Goal: Browse casually

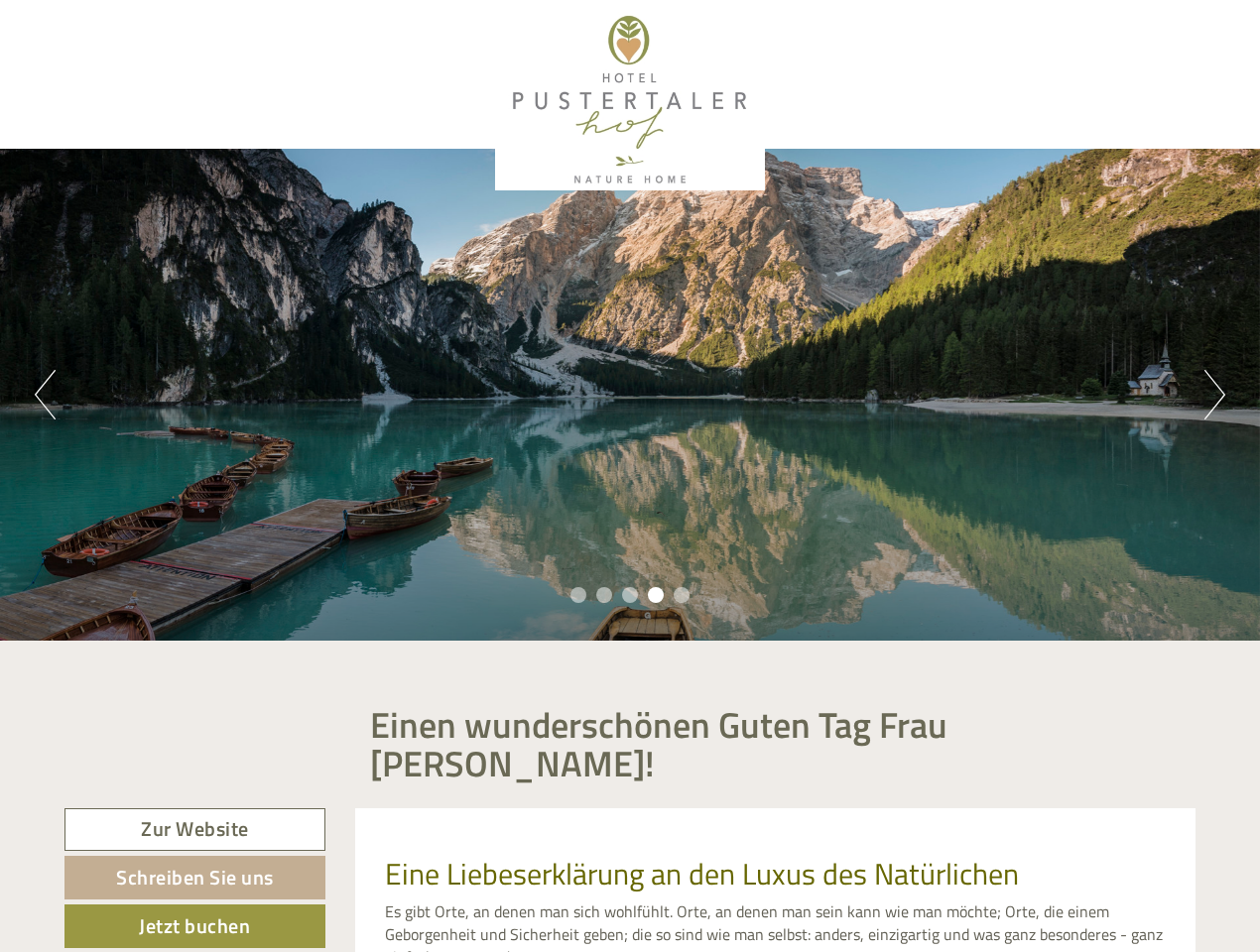
click at [630, 476] on div "Previous Next 1 2 3 4 5" at bounding box center [630, 395] width 1260 height 492
click at [45, 395] on button "Previous" at bounding box center [45, 395] width 21 height 50
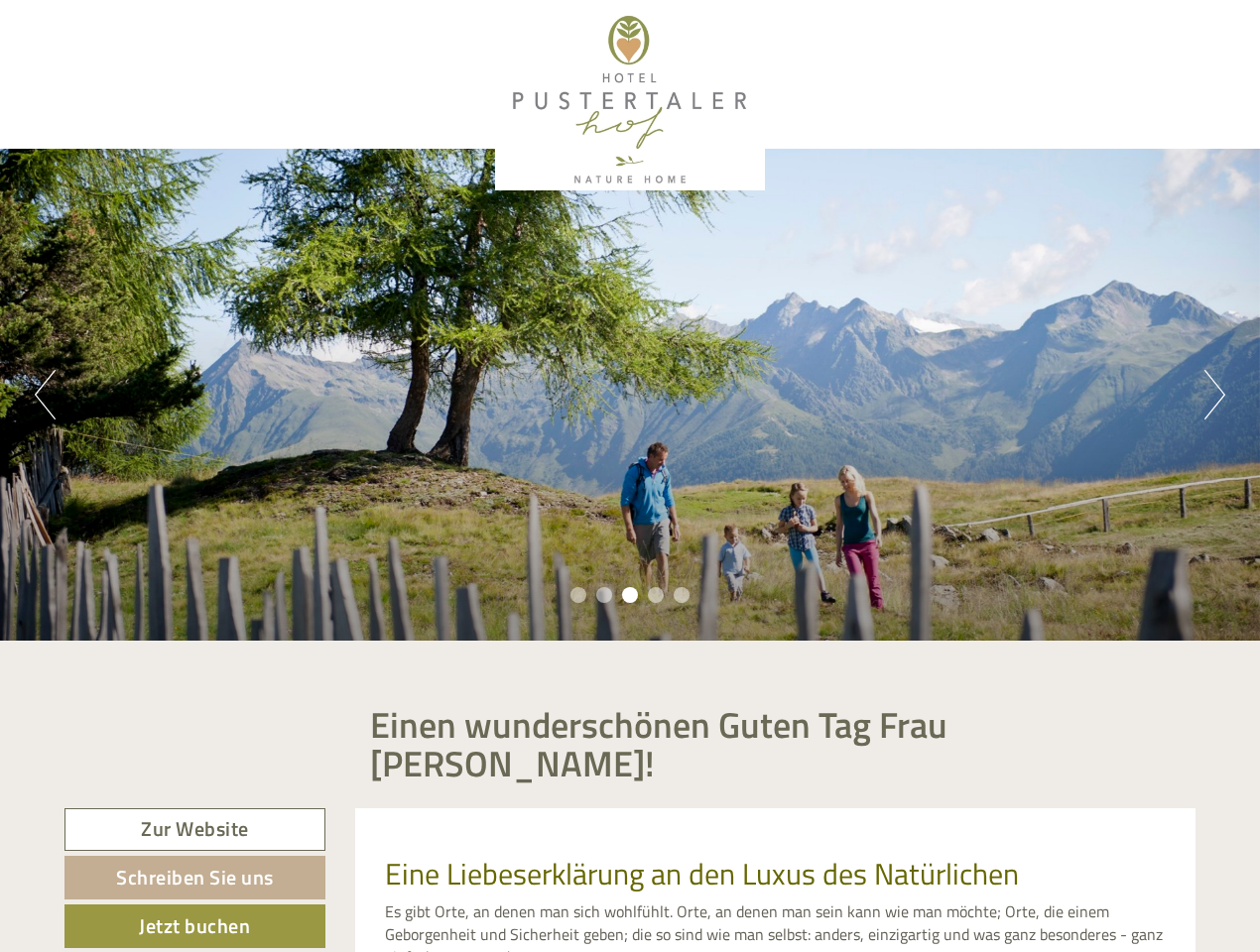
click at [630, 395] on div "Previous Next 1 2 3 4 5" at bounding box center [630, 395] width 1260 height 492
click at [1214, 395] on button "Next" at bounding box center [1214, 395] width 21 height 50
click at [578, 595] on li "1" at bounding box center [578, 595] width 16 height 16
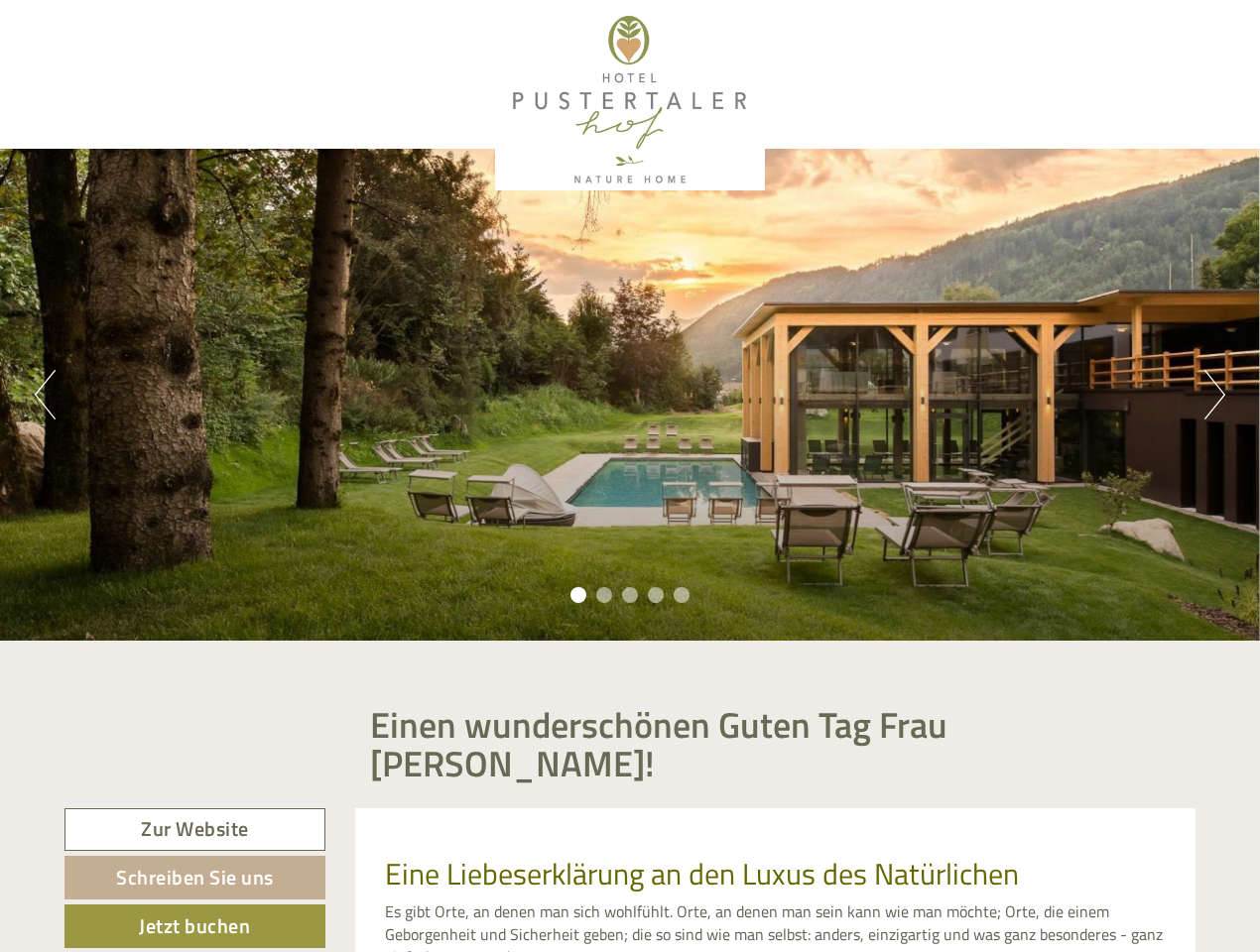
click at [604, 595] on li "2" at bounding box center [604, 595] width 16 height 16
click at [630, 595] on li "3" at bounding box center [630, 595] width 16 height 16
click at [656, 595] on li "4" at bounding box center [656, 595] width 16 height 16
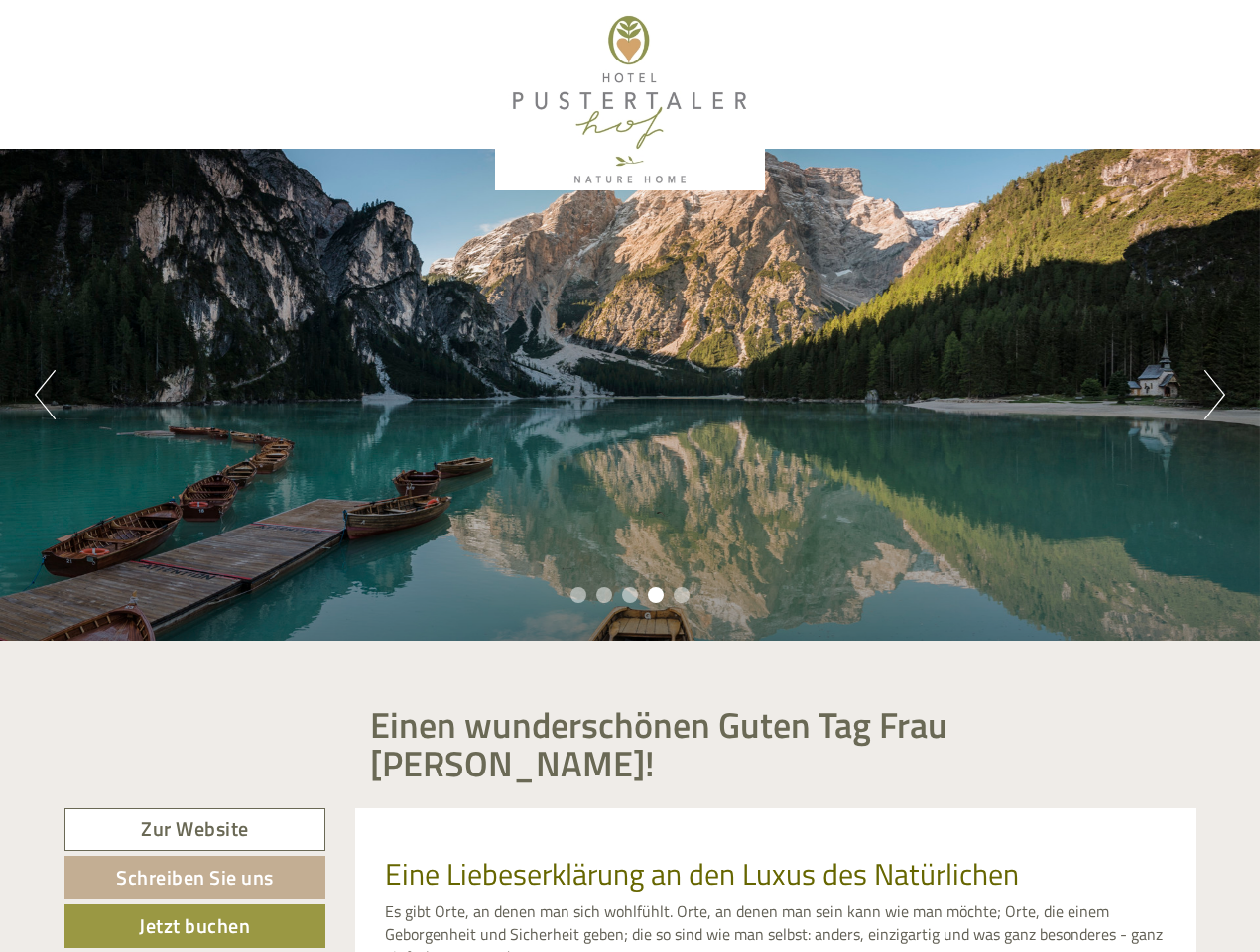
click at [682, 595] on li "5" at bounding box center [682, 595] width 16 height 16
